Goal: Information Seeking & Learning: Check status

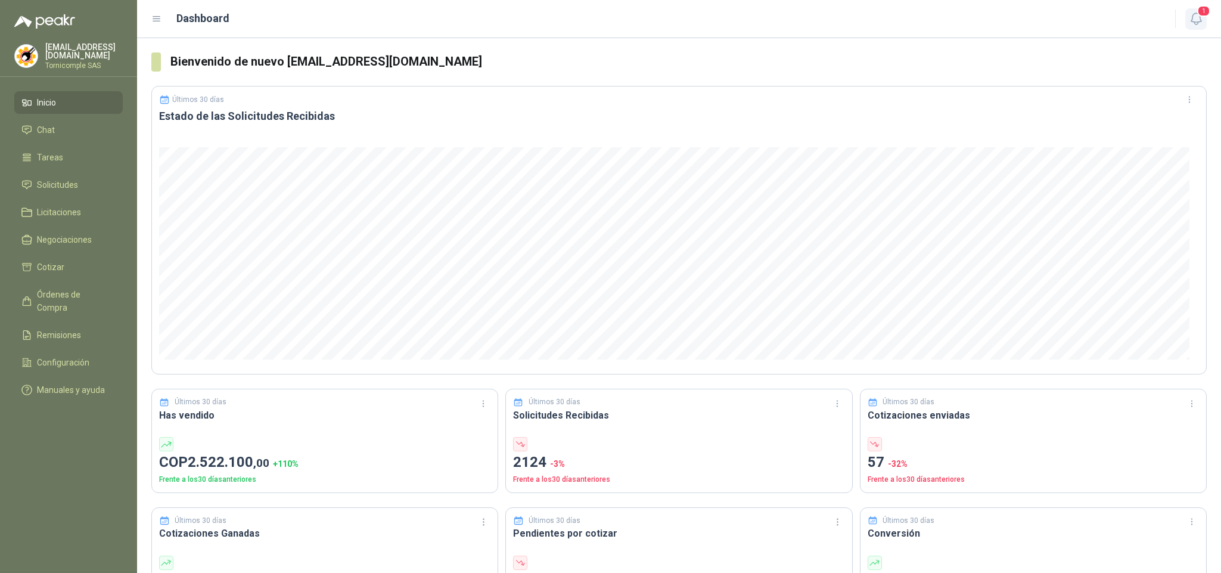
click at [1193, 20] on icon "button" at bounding box center [1196, 18] width 15 height 15
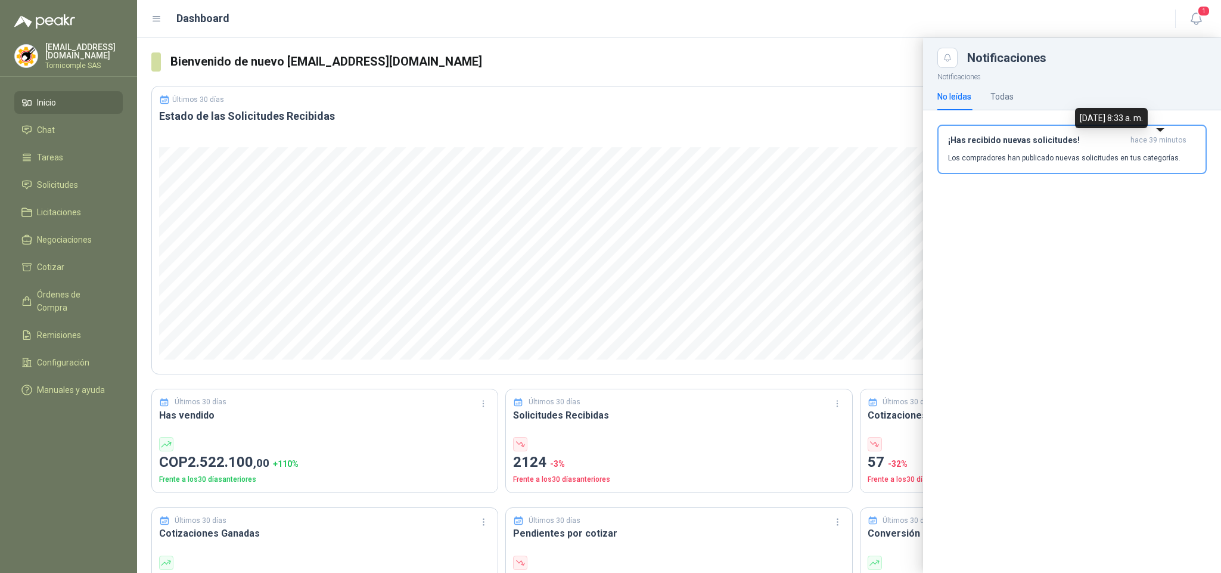
click at [1145, 138] on span "hace 39 minutos" at bounding box center [1158, 140] width 56 height 10
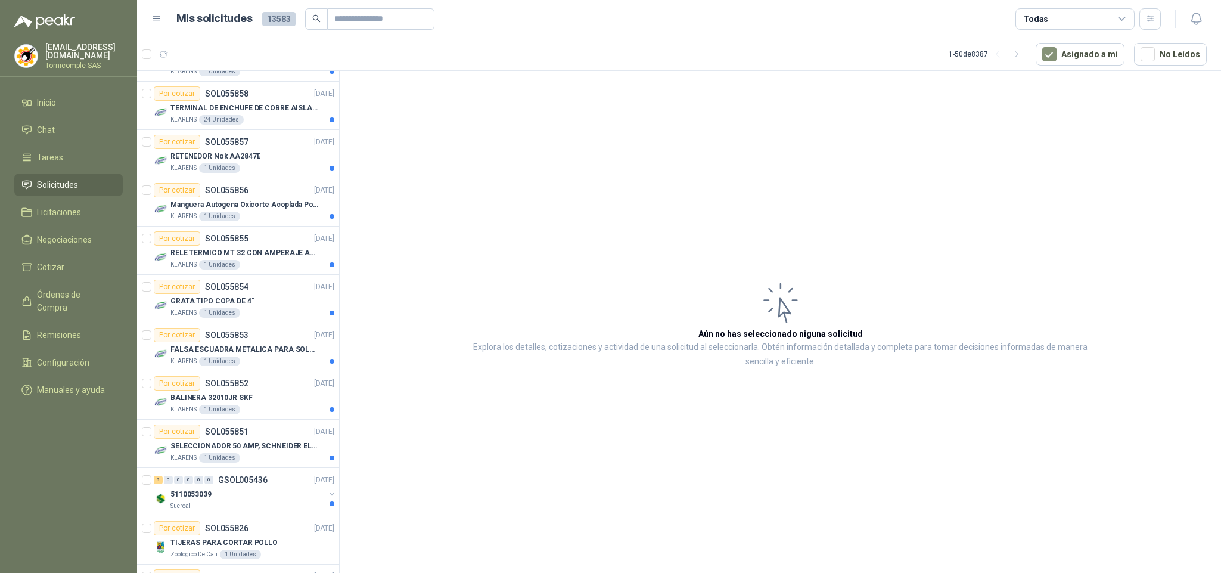
scroll to position [894, 0]
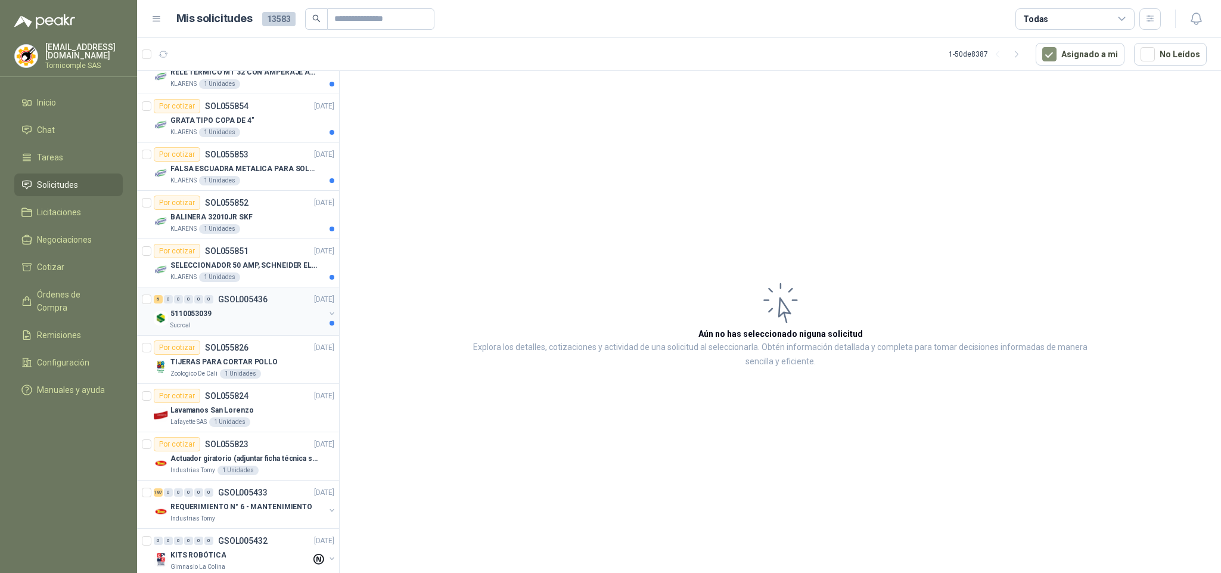
click at [260, 330] on div "Sucroal" at bounding box center [247, 326] width 154 height 10
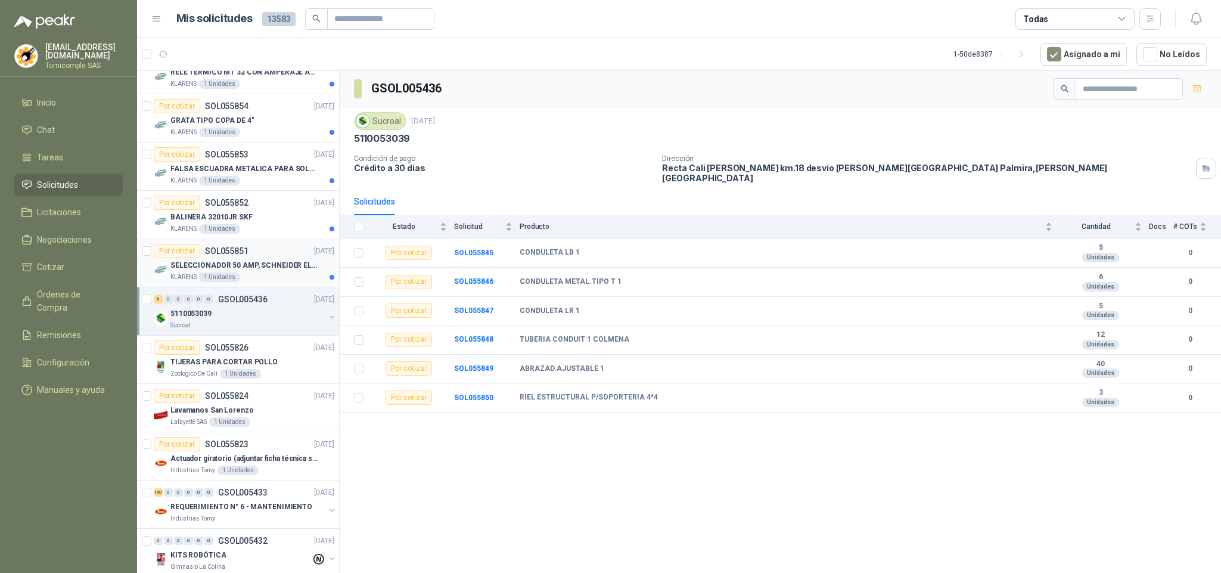
click at [257, 282] on div "KLARENS 1 Unidades" at bounding box center [252, 277] width 164 height 10
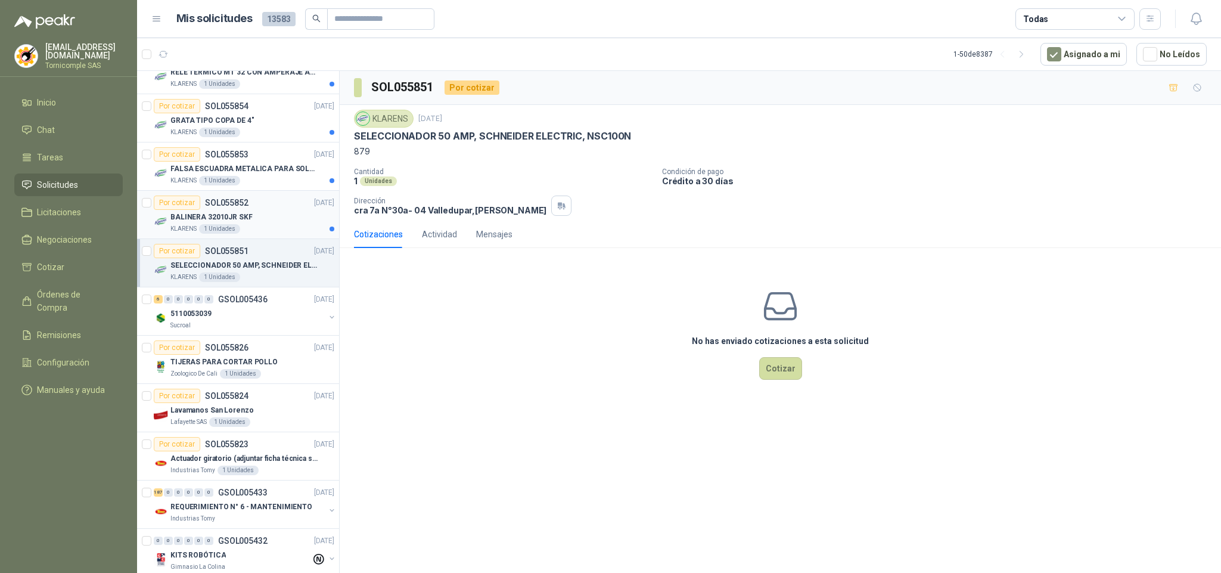
click at [261, 239] on article "Por cotizar SOL055852 [DATE] BALINERA 32010JR SKF KLARENS 1 Unidades" at bounding box center [238, 215] width 202 height 48
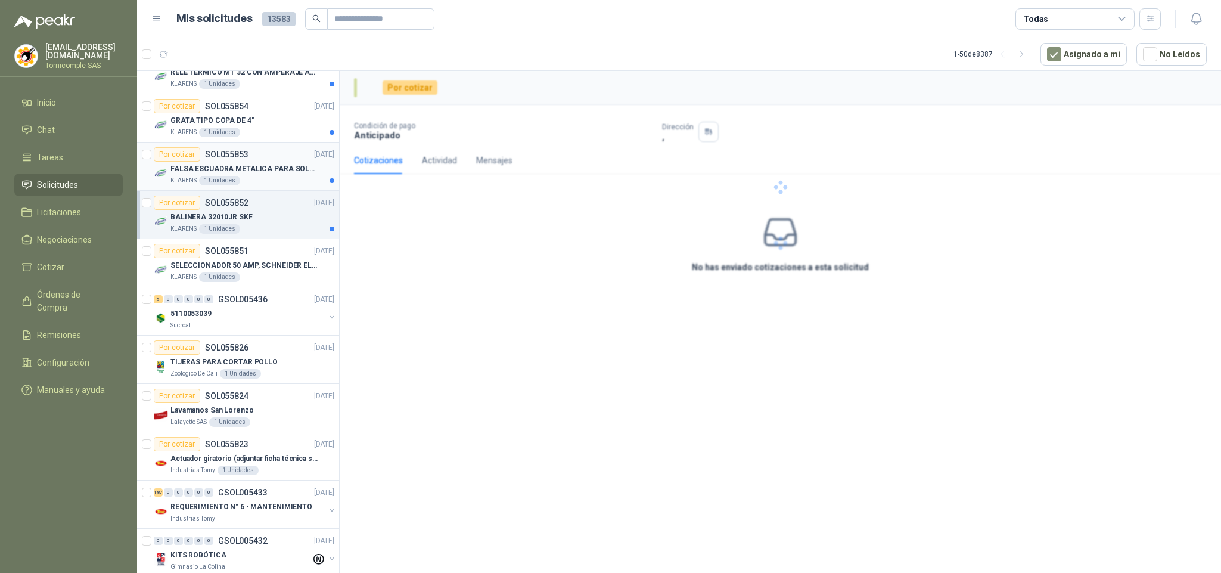
click at [254, 170] on p "FALSA ESCUADRA METALICA PARA SOLDADIRA" at bounding box center [244, 168] width 148 height 11
click at [254, 137] on div "KLARENS 1 Unidades" at bounding box center [252, 133] width 164 height 10
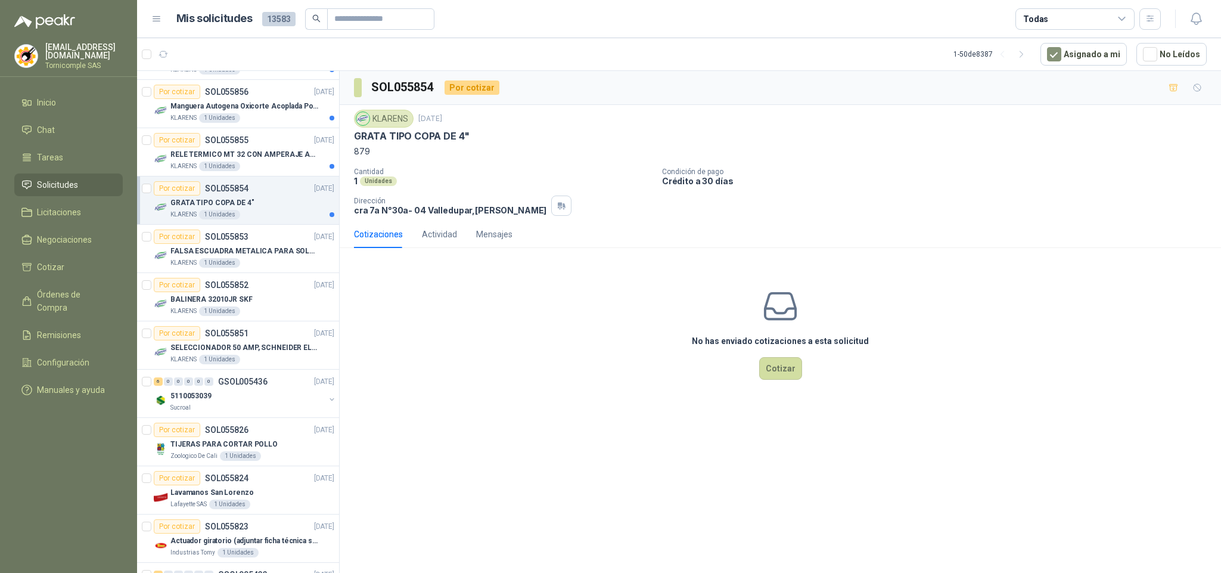
scroll to position [754, 0]
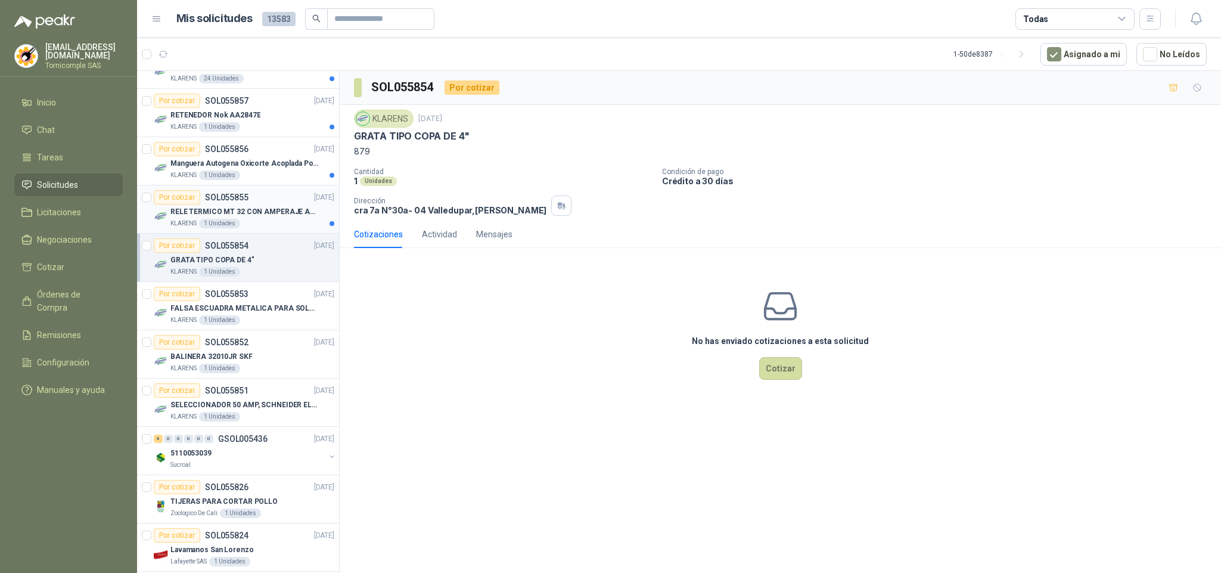
click at [272, 218] on p "RELE TERMICO MT 32 CON AMPERAJE ADJUSTABLE ENTRE 16A - 22A, MARCA LS" at bounding box center [244, 211] width 148 height 11
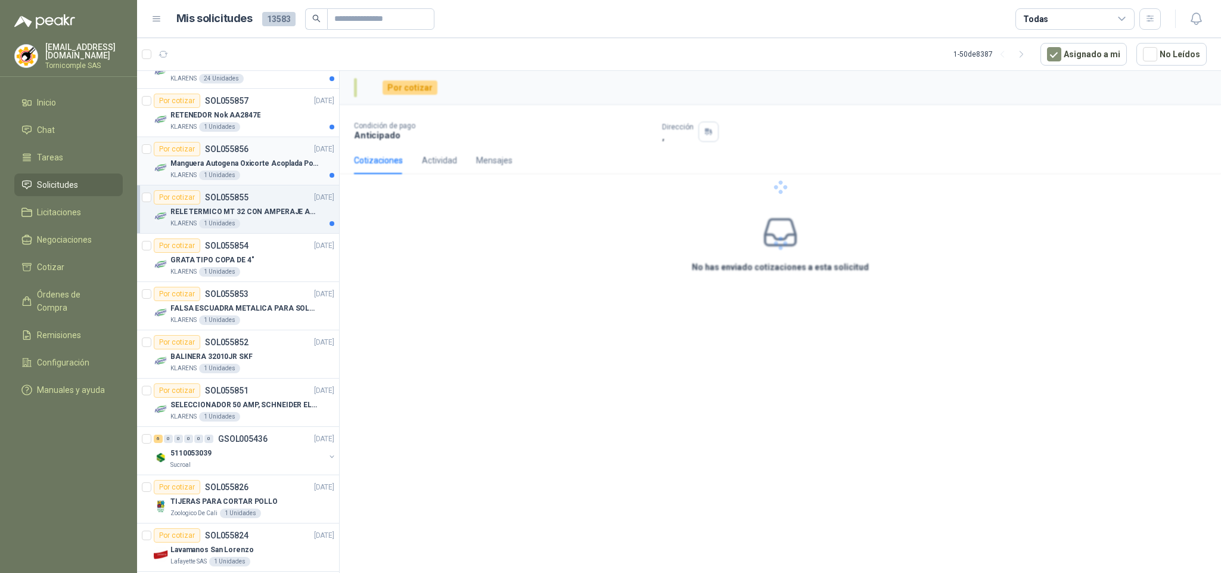
click at [271, 175] on div "KLARENS 1 Unidades" at bounding box center [252, 175] width 164 height 10
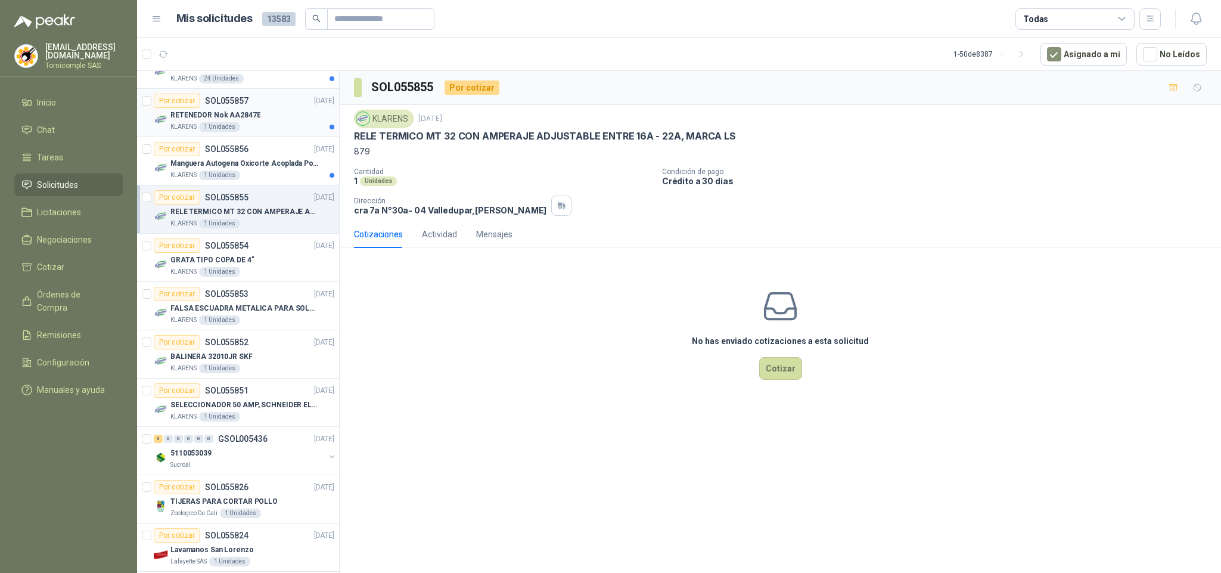
click at [260, 119] on div "RETENEDOR Nok AA2847E" at bounding box center [252, 115] width 164 height 14
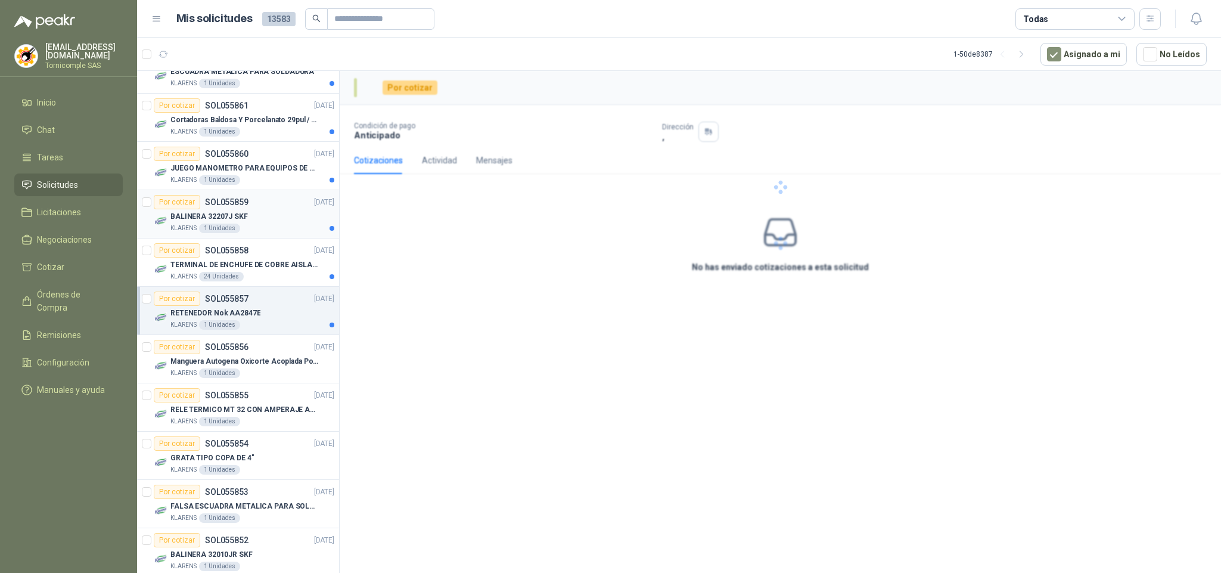
scroll to position [531, 0]
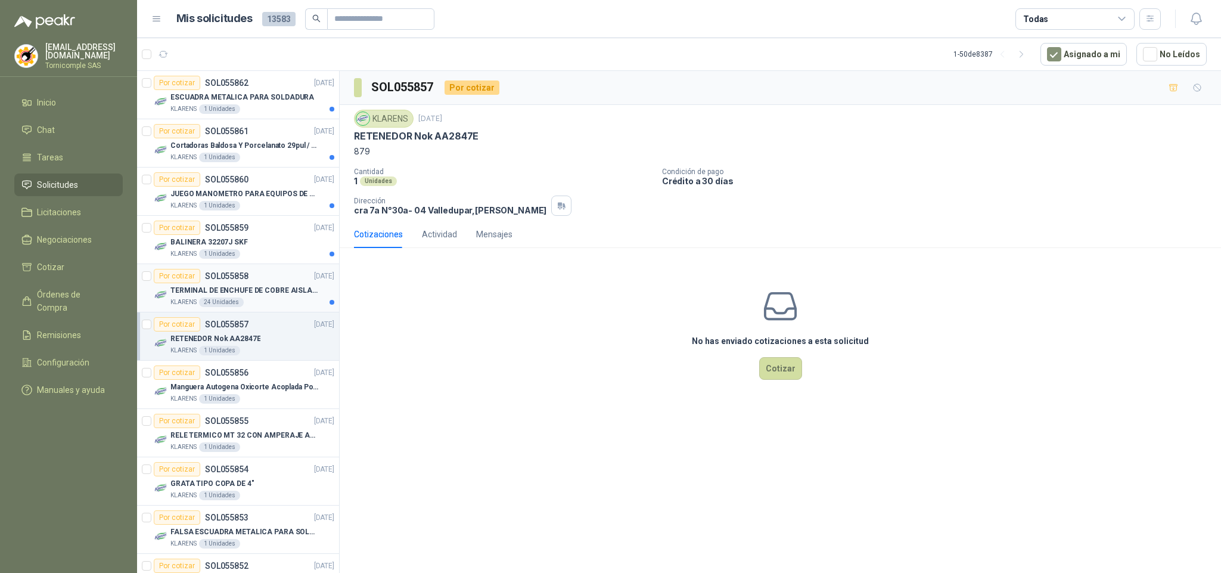
click at [266, 295] on p "TERMINAL DE ENCHUFE DE COBRE AISLADO PARA 12AWG" at bounding box center [244, 290] width 148 height 11
click at [265, 256] on div "KLARENS 1 Unidades" at bounding box center [252, 254] width 164 height 10
click at [275, 204] on div "KLARENS 1 Unidades" at bounding box center [252, 206] width 164 height 10
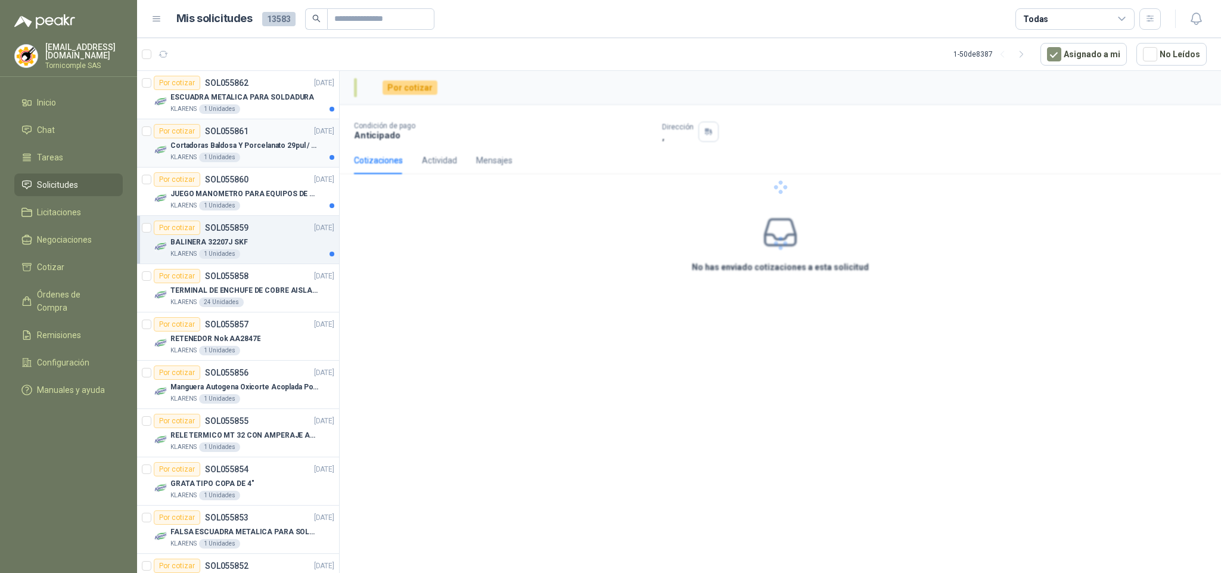
click at [267, 161] on div "KLARENS 1 Unidades" at bounding box center [252, 158] width 164 height 10
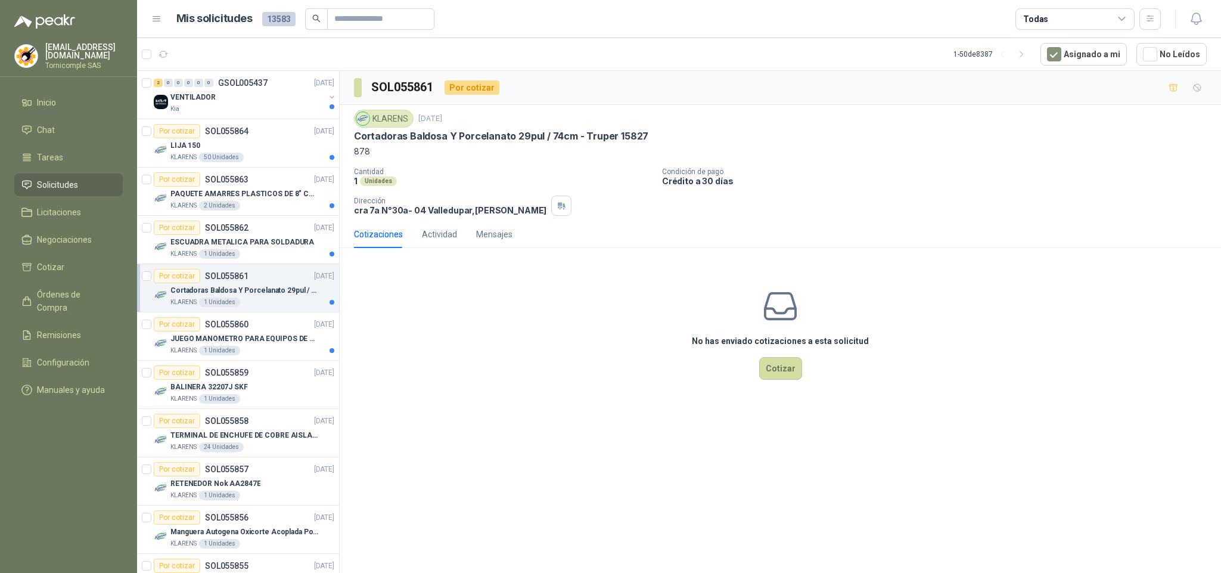
scroll to position [276, 0]
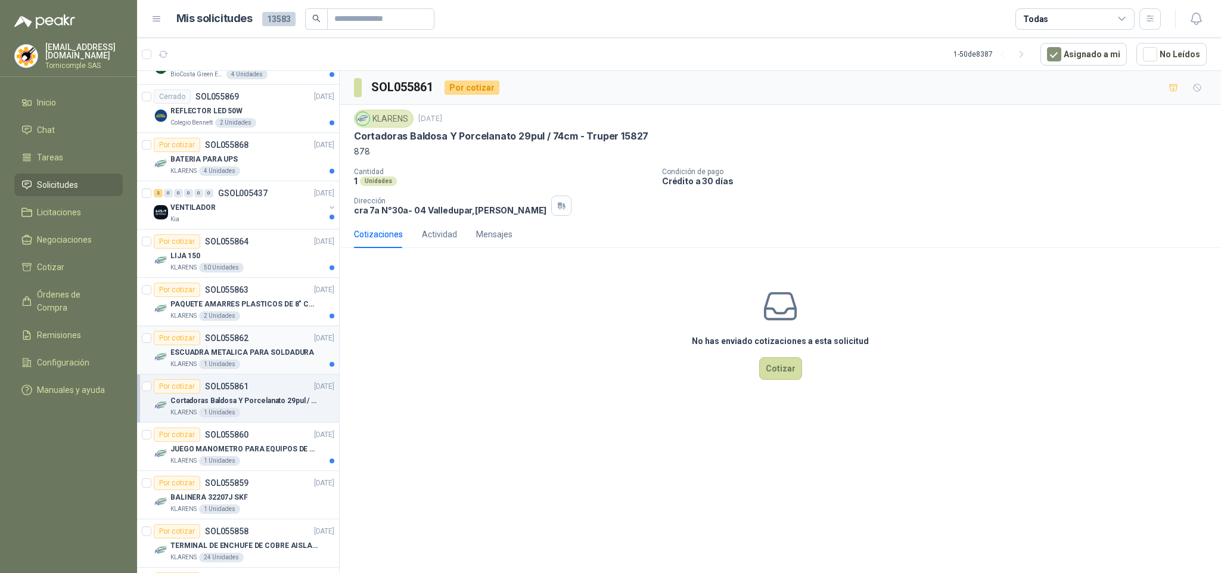
click at [256, 358] on p "ESCUADRA METALICA PARA SOLDADURA" at bounding box center [242, 352] width 144 height 11
click at [263, 455] on p "JUEGO MANOMETRO PARA EQUIPOS DE ARGON Y OXICORTE VICTOR" at bounding box center [244, 448] width 148 height 11
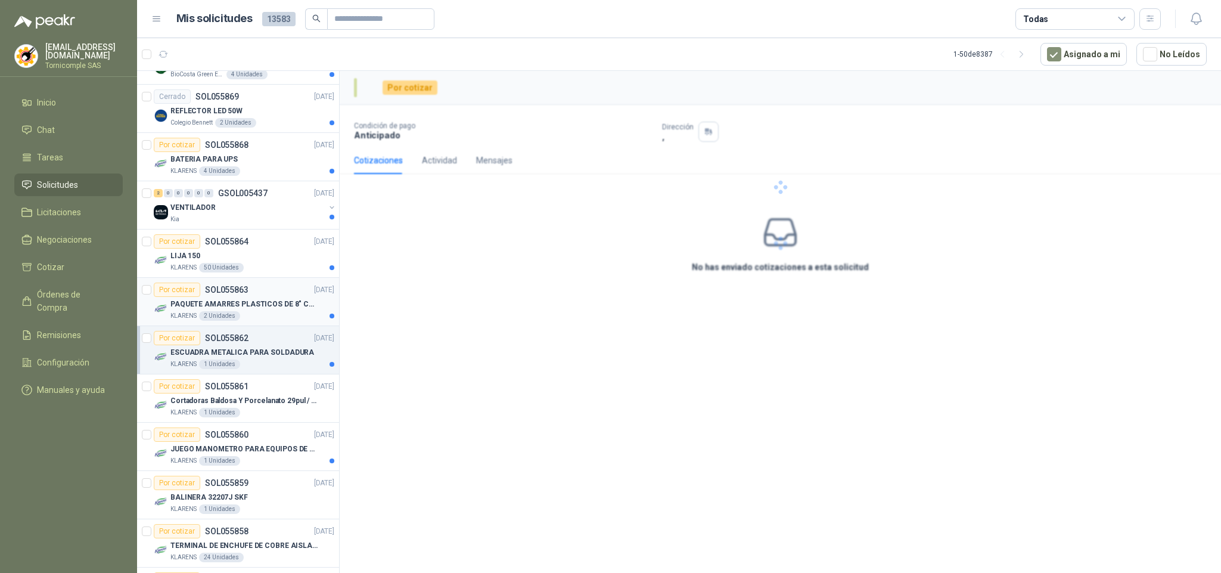
click at [251, 310] on p "PAQUETE AMARRES PLASTICOS DE 8" COLOR NEGRO" at bounding box center [244, 304] width 148 height 11
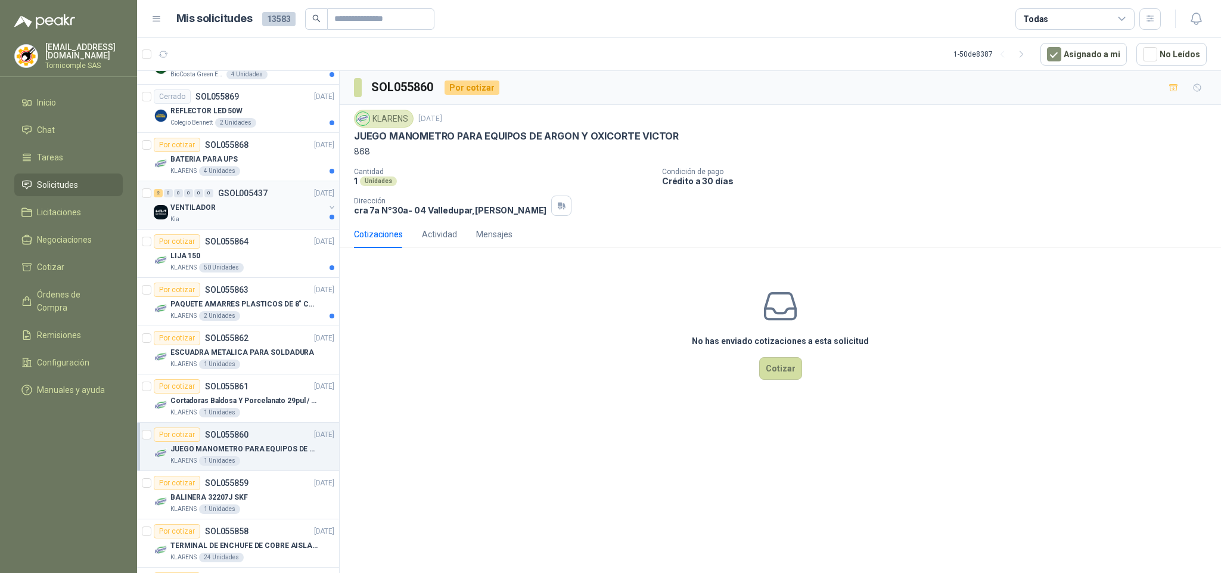
drag, startPoint x: 253, startPoint y: 209, endPoint x: 253, endPoint y: 203, distance: 6.6
click at [253, 207] on div "VENTILADOR" at bounding box center [247, 207] width 154 height 14
click at [254, 172] on div "KLARENS 4 Unidades" at bounding box center [252, 171] width 164 height 10
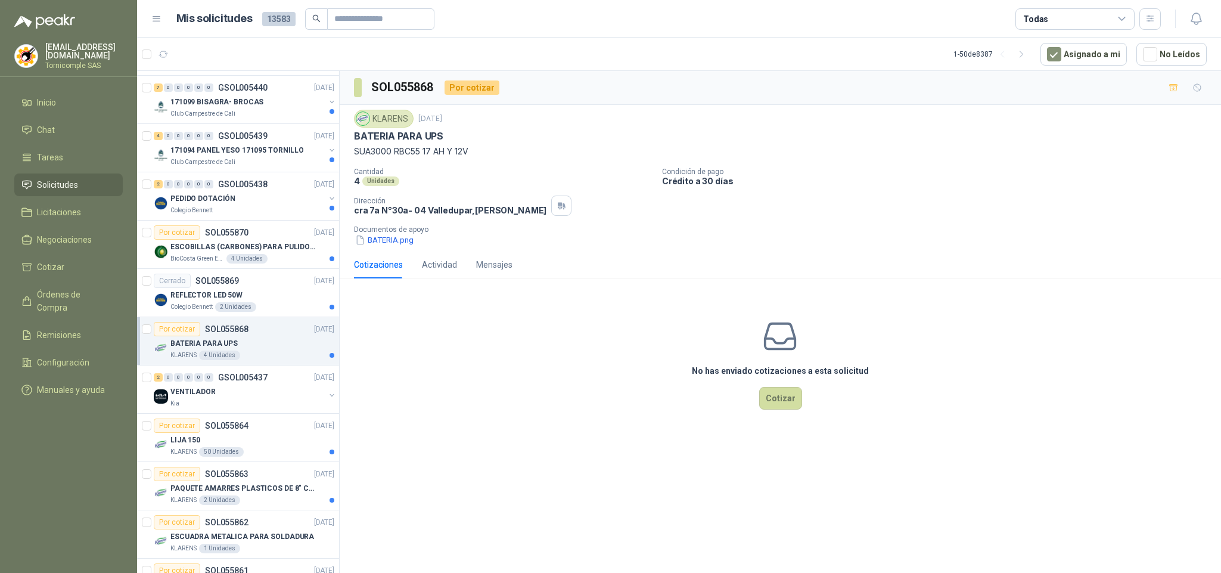
scroll to position [83, 0]
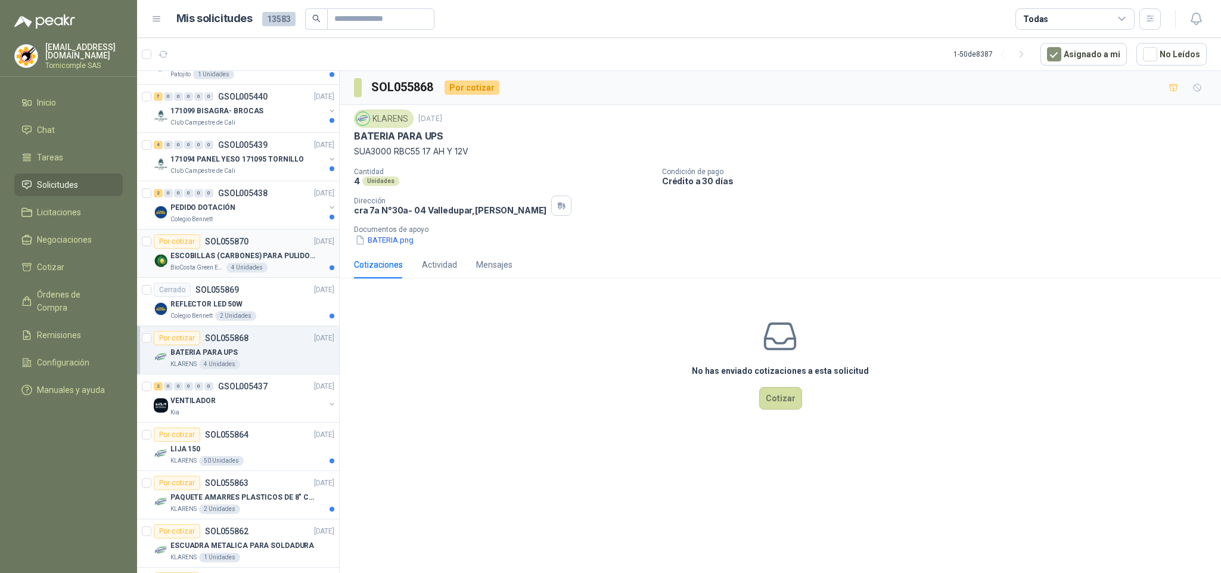
click at [251, 254] on p "ESCOBILLAS (CARBONES) PARA PULIDORA DEWALT" at bounding box center [244, 255] width 148 height 11
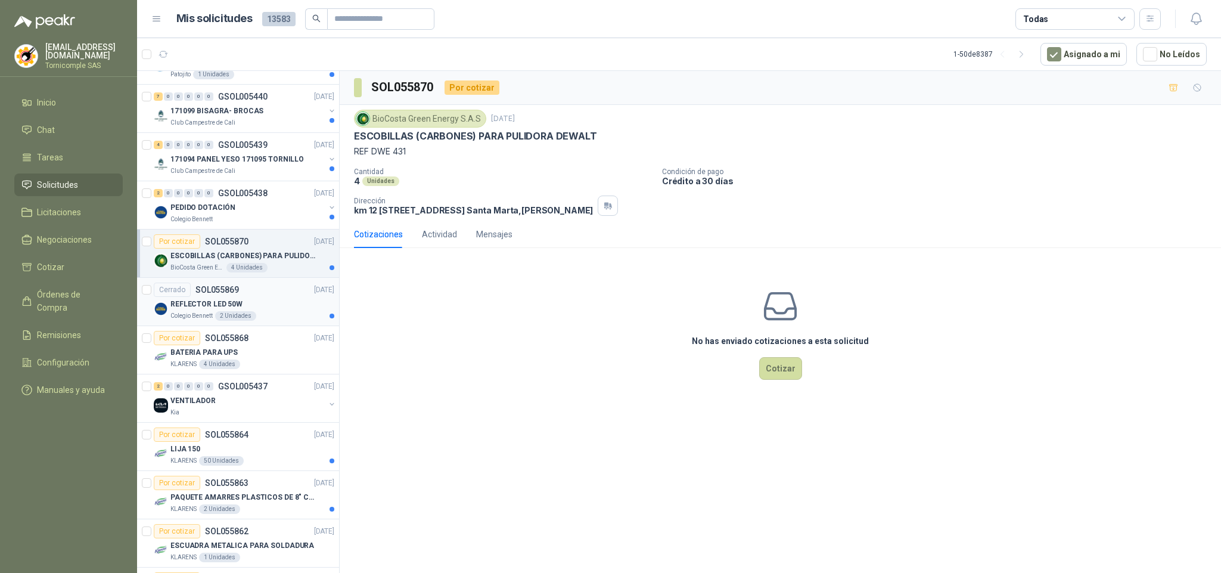
click at [231, 317] on div "2 Unidades" at bounding box center [235, 316] width 41 height 10
click at [269, 437] on div "Por cotizar SOL055864 [DATE]" at bounding box center [244, 434] width 181 height 14
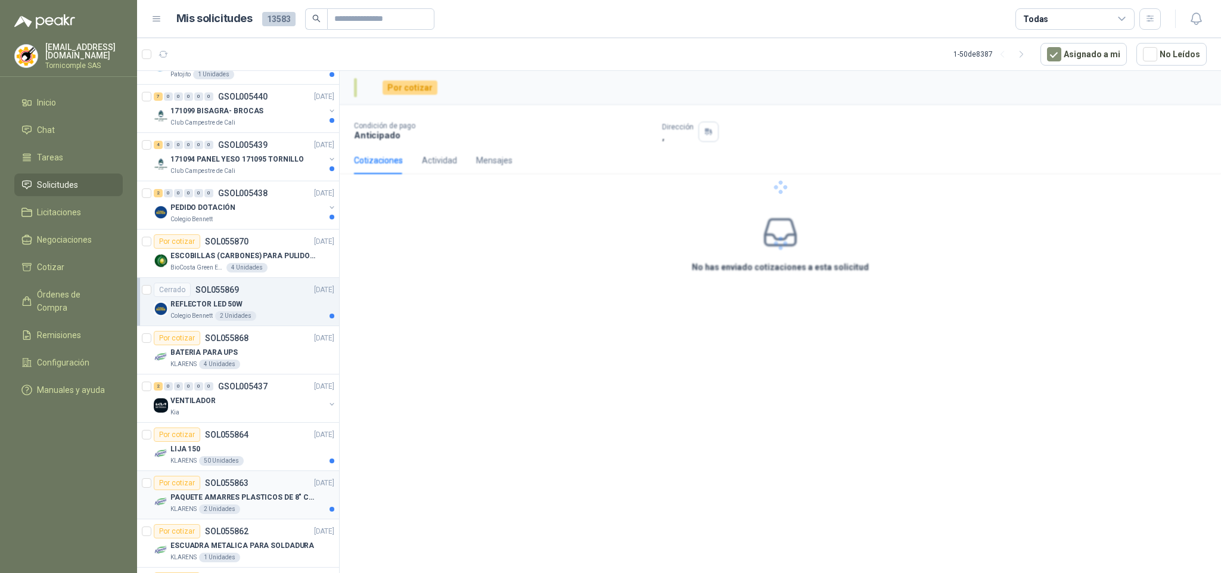
click at [269, 497] on p "PAQUETE AMARRES PLASTICOS DE 8" COLOR NEGRO" at bounding box center [244, 497] width 148 height 11
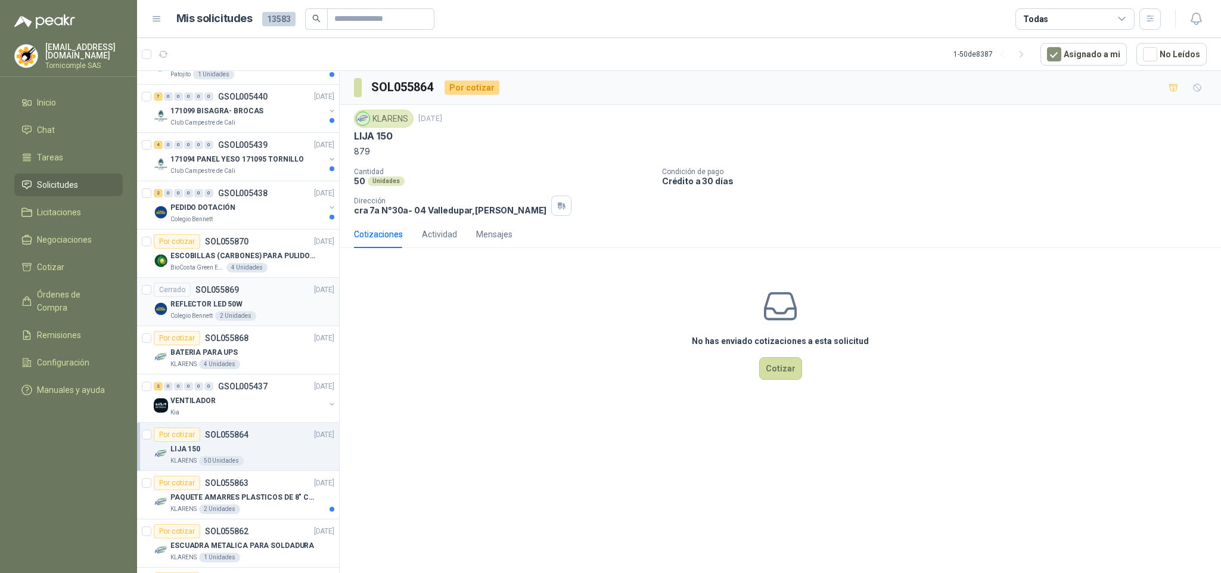
click at [241, 307] on div "REFLECTOR LED 50W" at bounding box center [252, 304] width 164 height 14
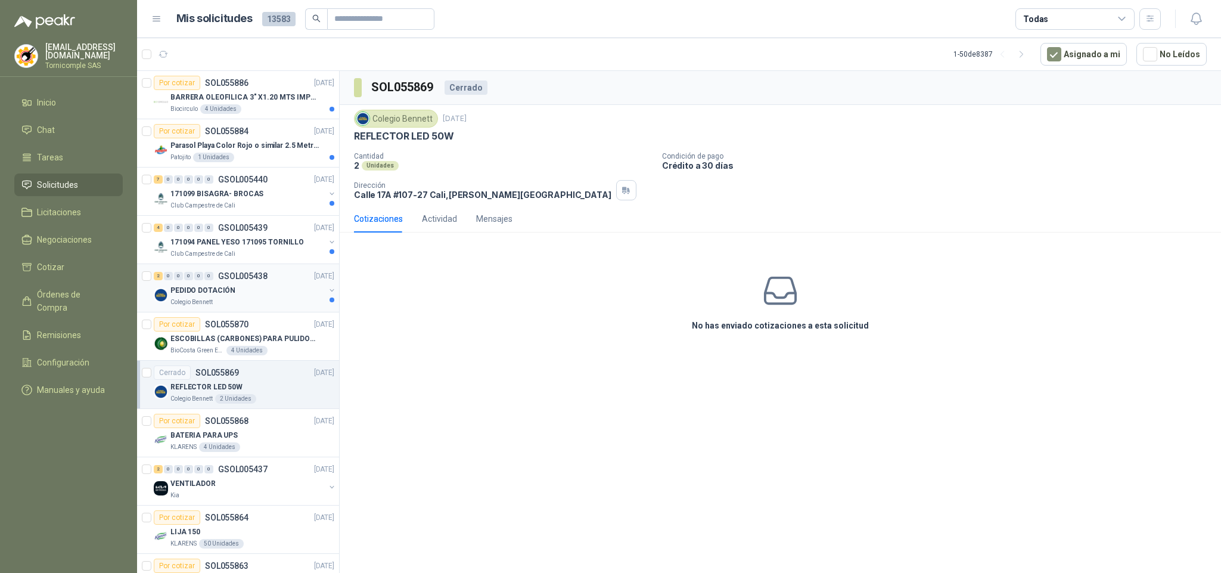
click at [241, 294] on div "PEDIDO DOTACIÓN" at bounding box center [247, 290] width 154 height 14
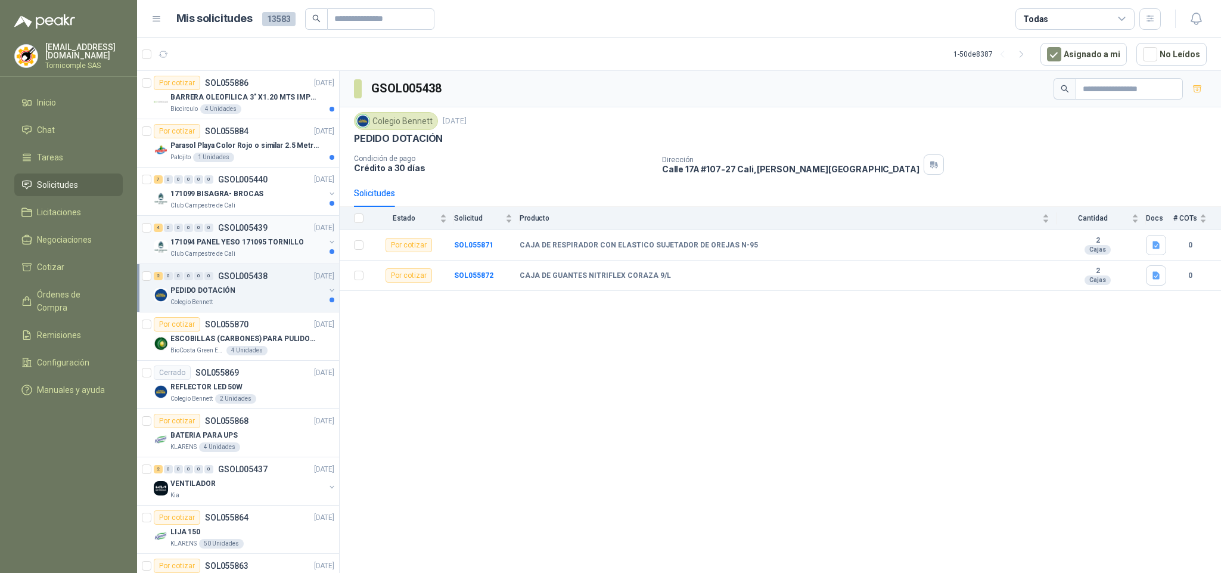
click at [238, 240] on p "171094 PANEL YESO 171095 TORNILLO" at bounding box center [236, 242] width 133 height 11
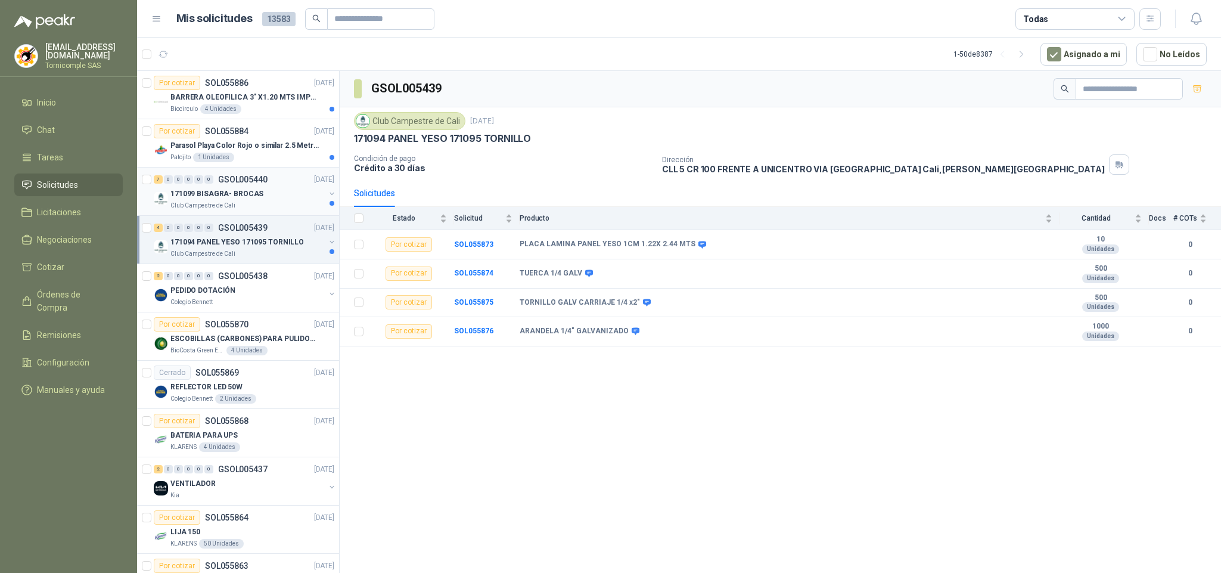
click at [235, 204] on div "Club Campestre de Cali" at bounding box center [247, 206] width 154 height 10
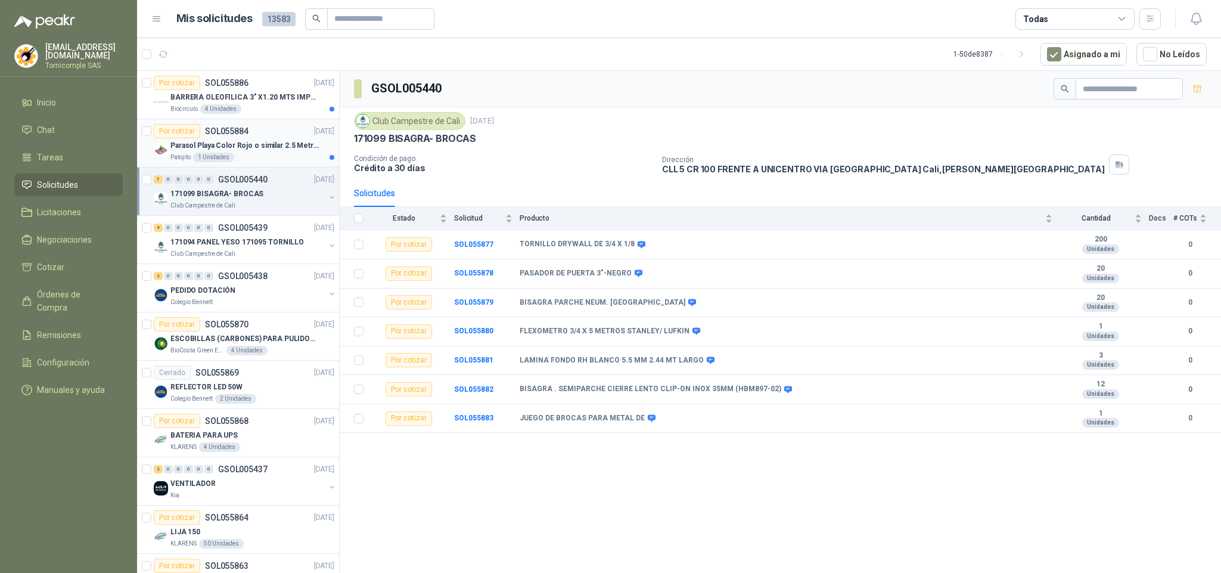
click at [215, 147] on p "Parasol Playa Color Rojo o similar 2.5 Metros Uv+50" at bounding box center [244, 145] width 148 height 11
click at [236, 100] on p "BARRERA OLEOFILICA 3" X1.20 MTS IMPORTADO" at bounding box center [244, 97] width 148 height 11
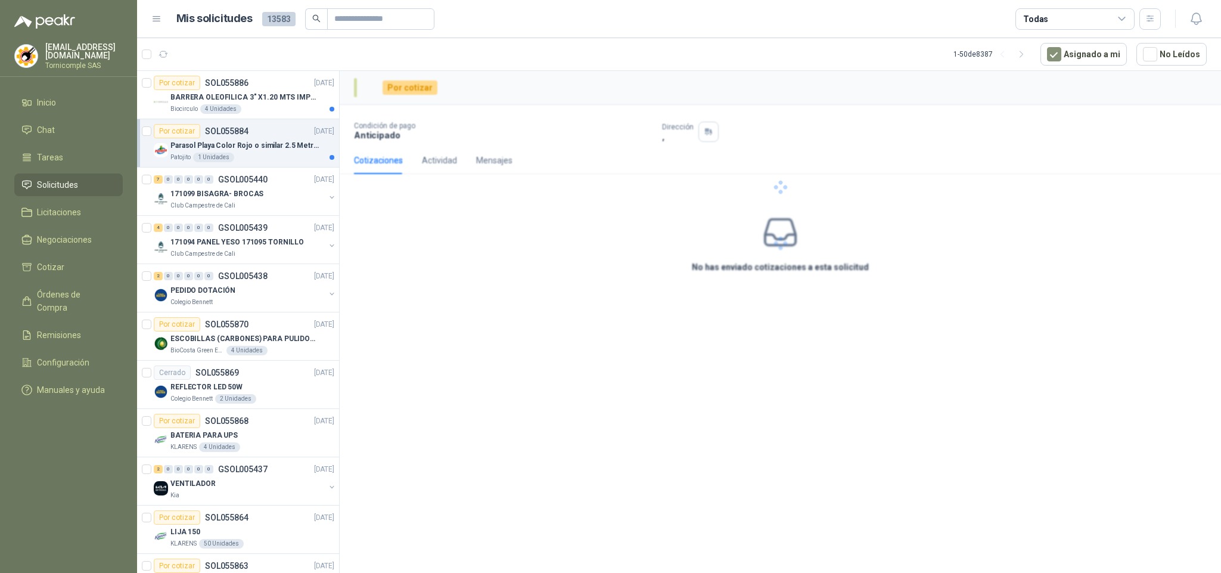
click at [244, 154] on div "Patojito 1 Unidades" at bounding box center [252, 158] width 164 height 10
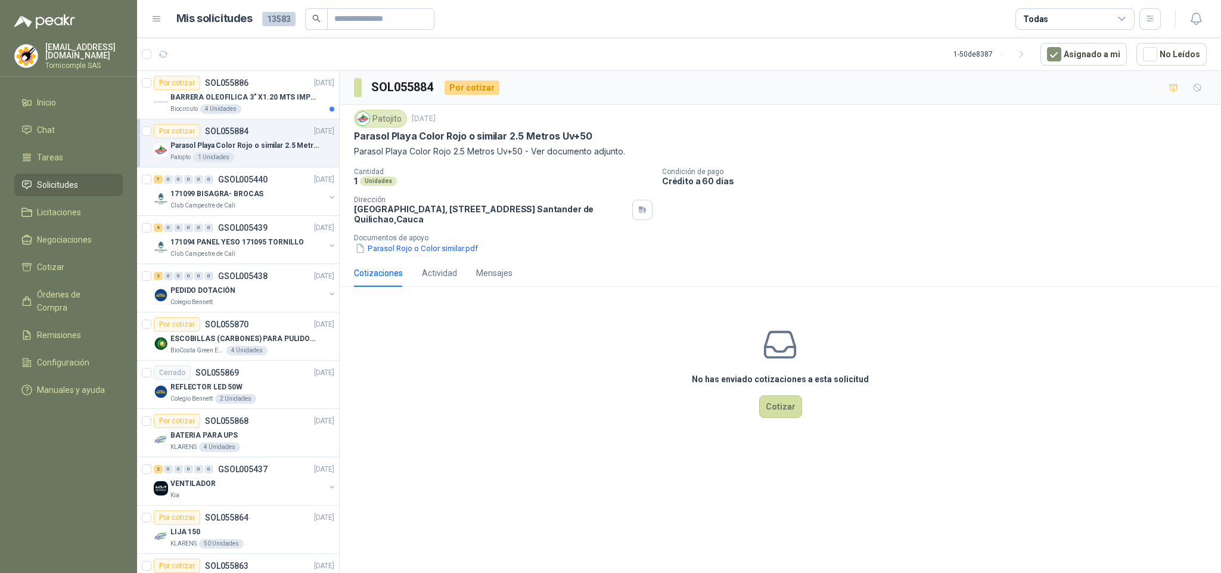
click at [89, 182] on li "Solicitudes" at bounding box center [68, 184] width 94 height 13
drag, startPoint x: 89, startPoint y: 182, endPoint x: 204, endPoint y: 5, distance: 211.1
click at [90, 179] on li "Solicitudes" at bounding box center [68, 184] width 94 height 13
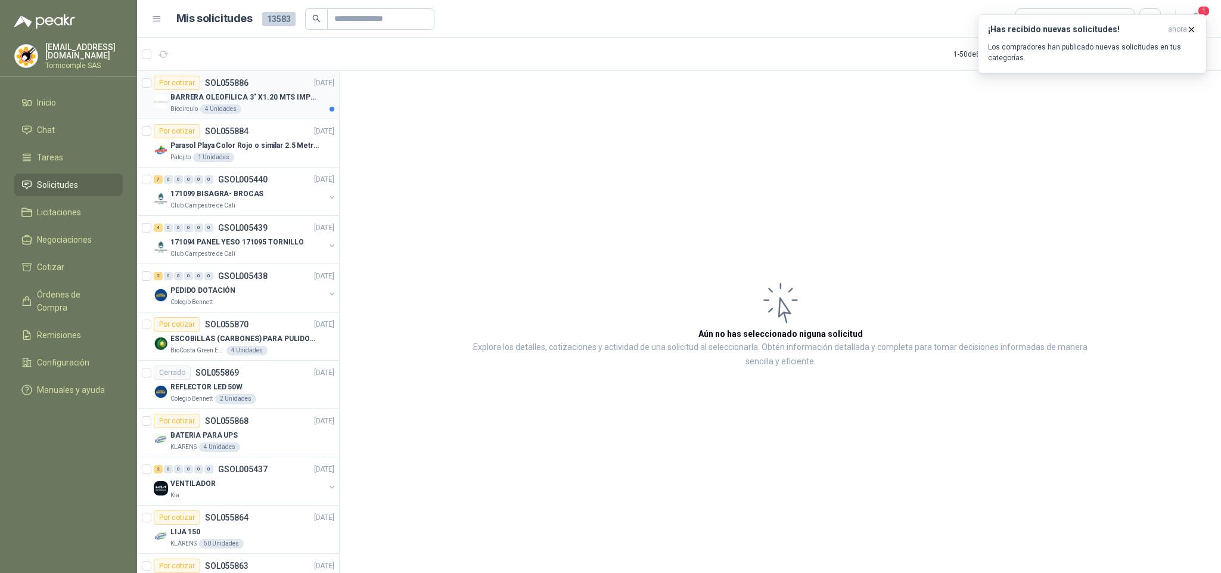
click at [235, 110] on div "4 Unidades" at bounding box center [220, 109] width 41 height 10
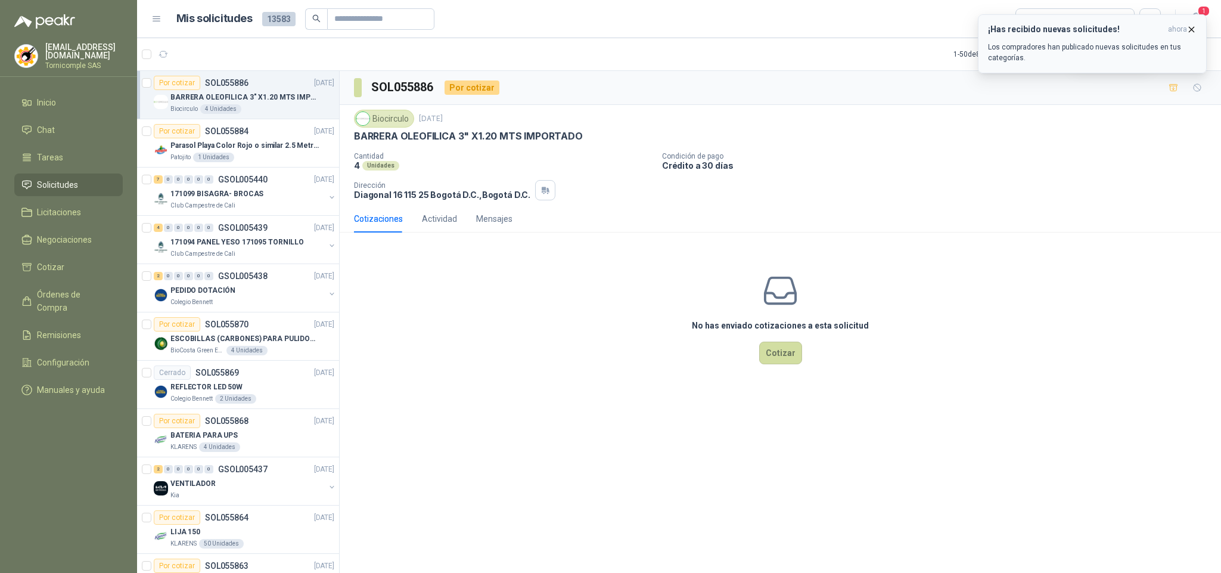
click at [1178, 27] on span "ahora" at bounding box center [1177, 29] width 19 height 10
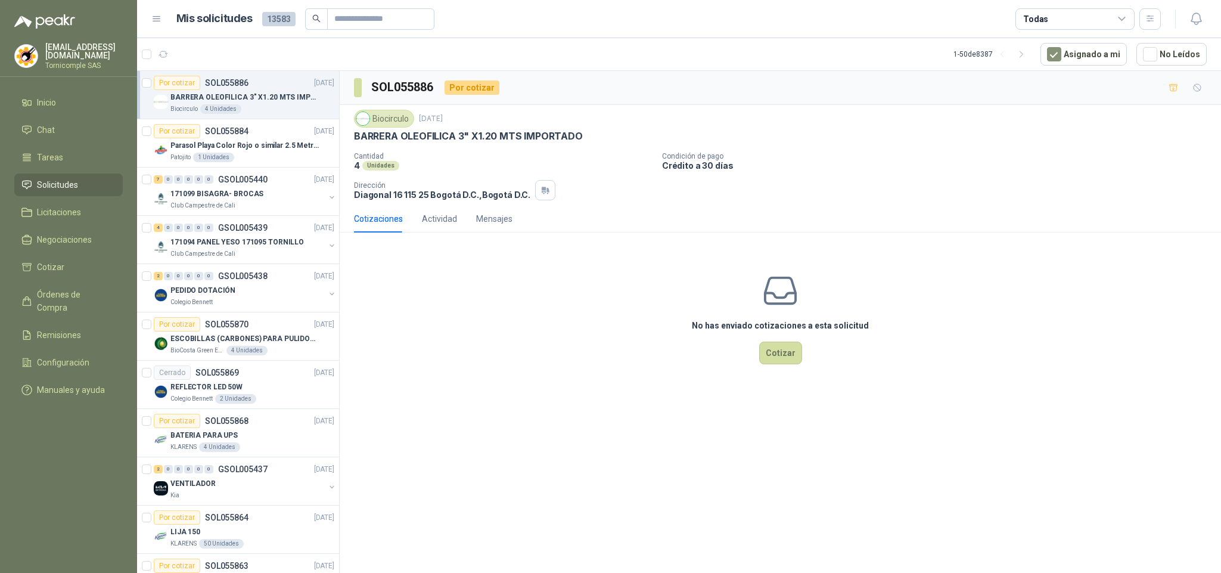
click at [1197, 23] on icon "button" at bounding box center [1196, 18] width 15 height 15
